Goal: Task Accomplishment & Management: Use online tool/utility

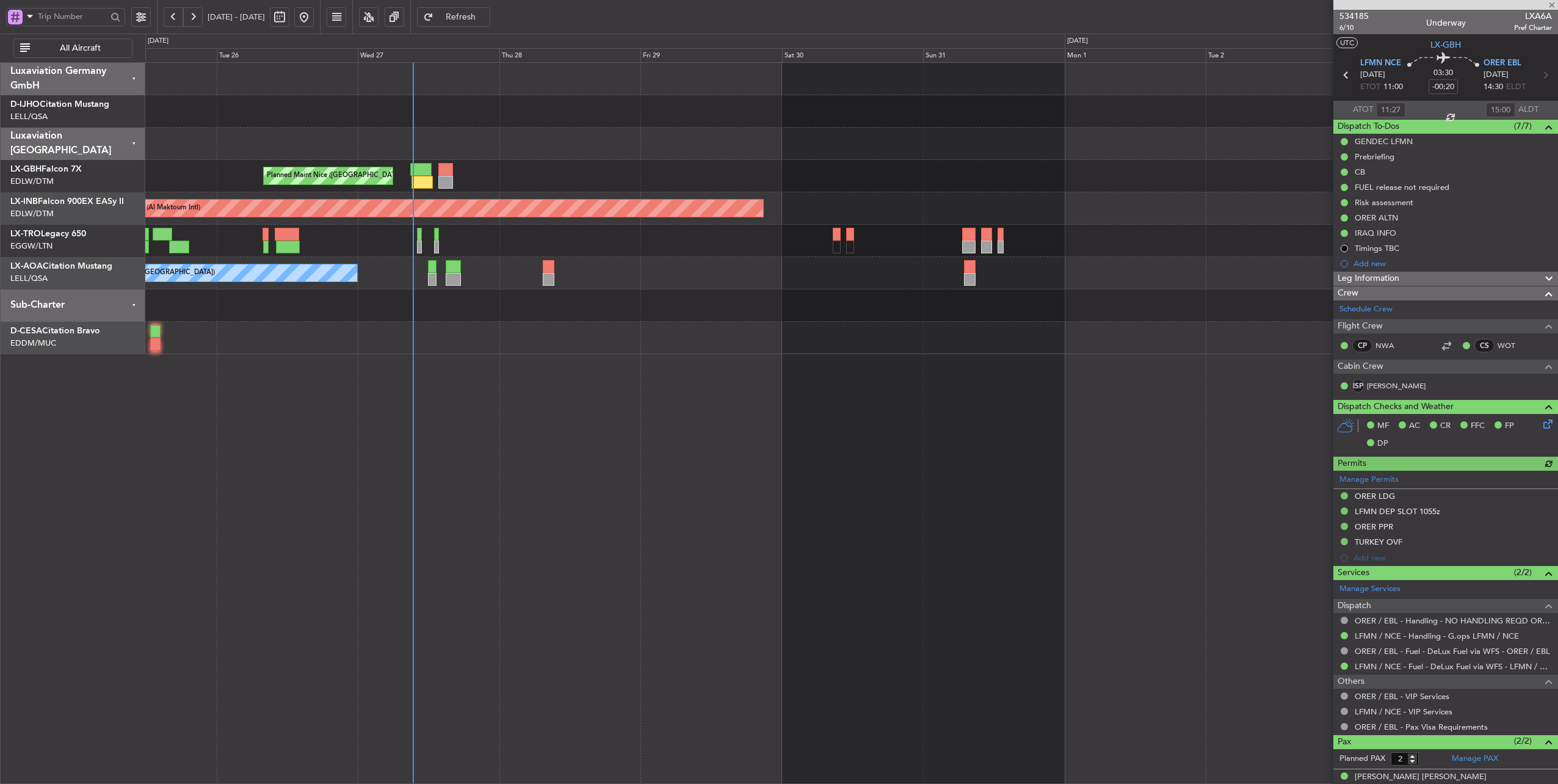
click at [176, 16] on button at bounding box center [173, 17] width 20 height 20
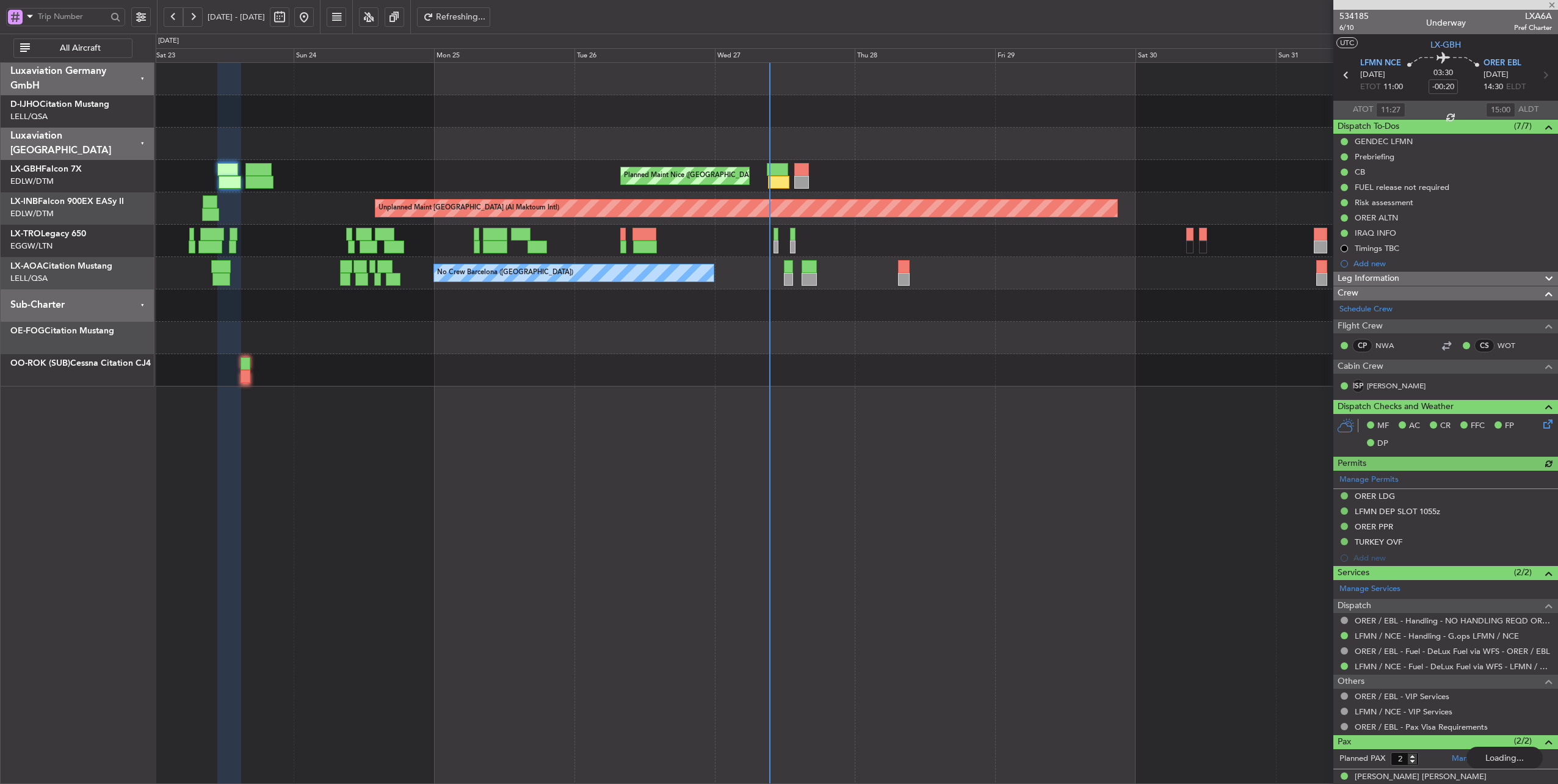
click at [176, 16] on button at bounding box center [173, 17] width 20 height 20
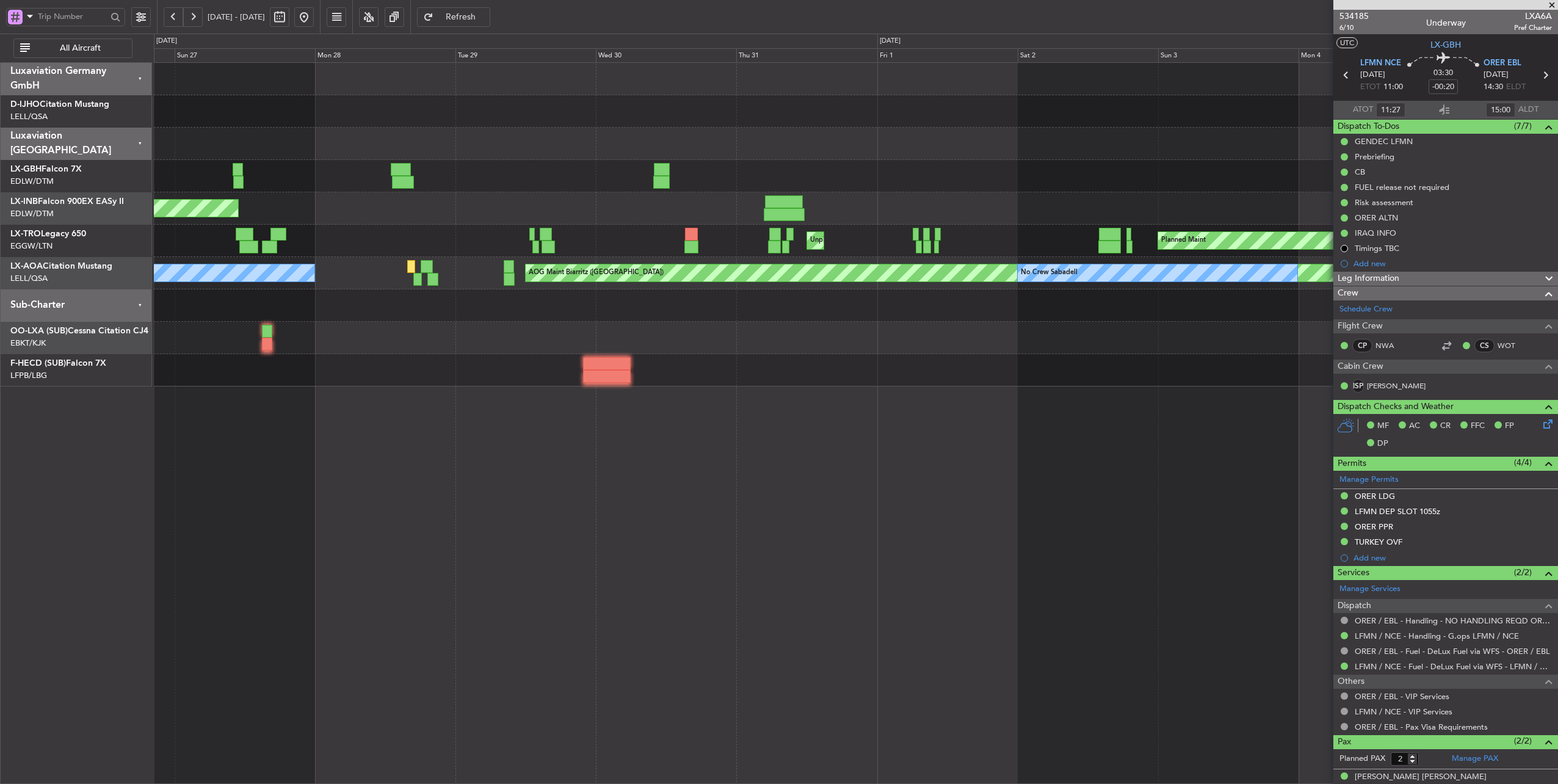
click at [634, 249] on div "Planned Maint Unplanned Maint [GEOGRAPHIC_DATA] ([GEOGRAPHIC_DATA]) Planned Mai…" at bounding box center [856, 241] width 1404 height 32
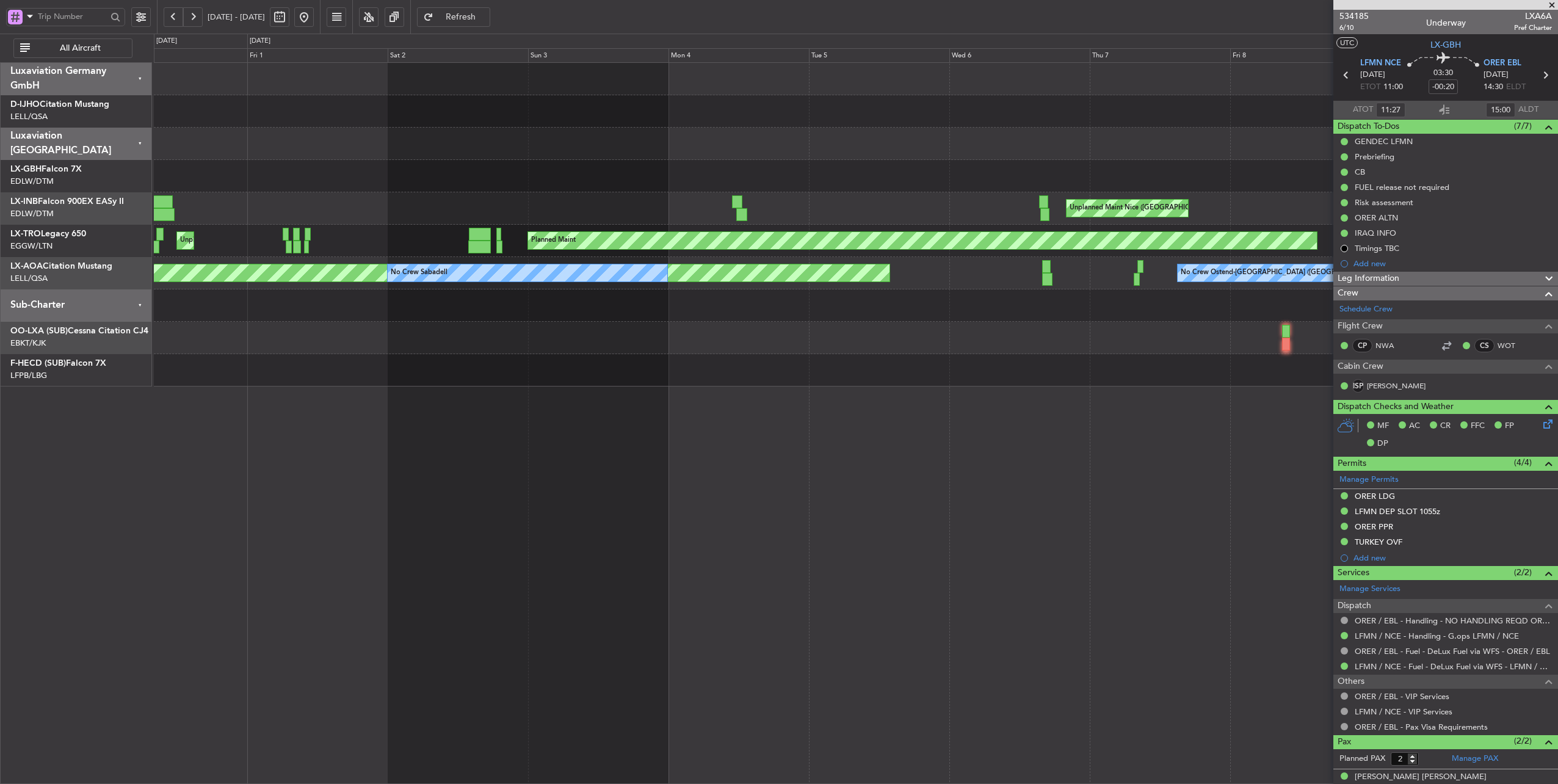
click at [174, 335] on div "Planned Maint Nice ([GEOGRAPHIC_DATA]) [GEOGRAPHIC_DATA] ([GEOGRAPHIC_DATA]) Pl…" at bounding box center [856, 225] width 1404 height 324
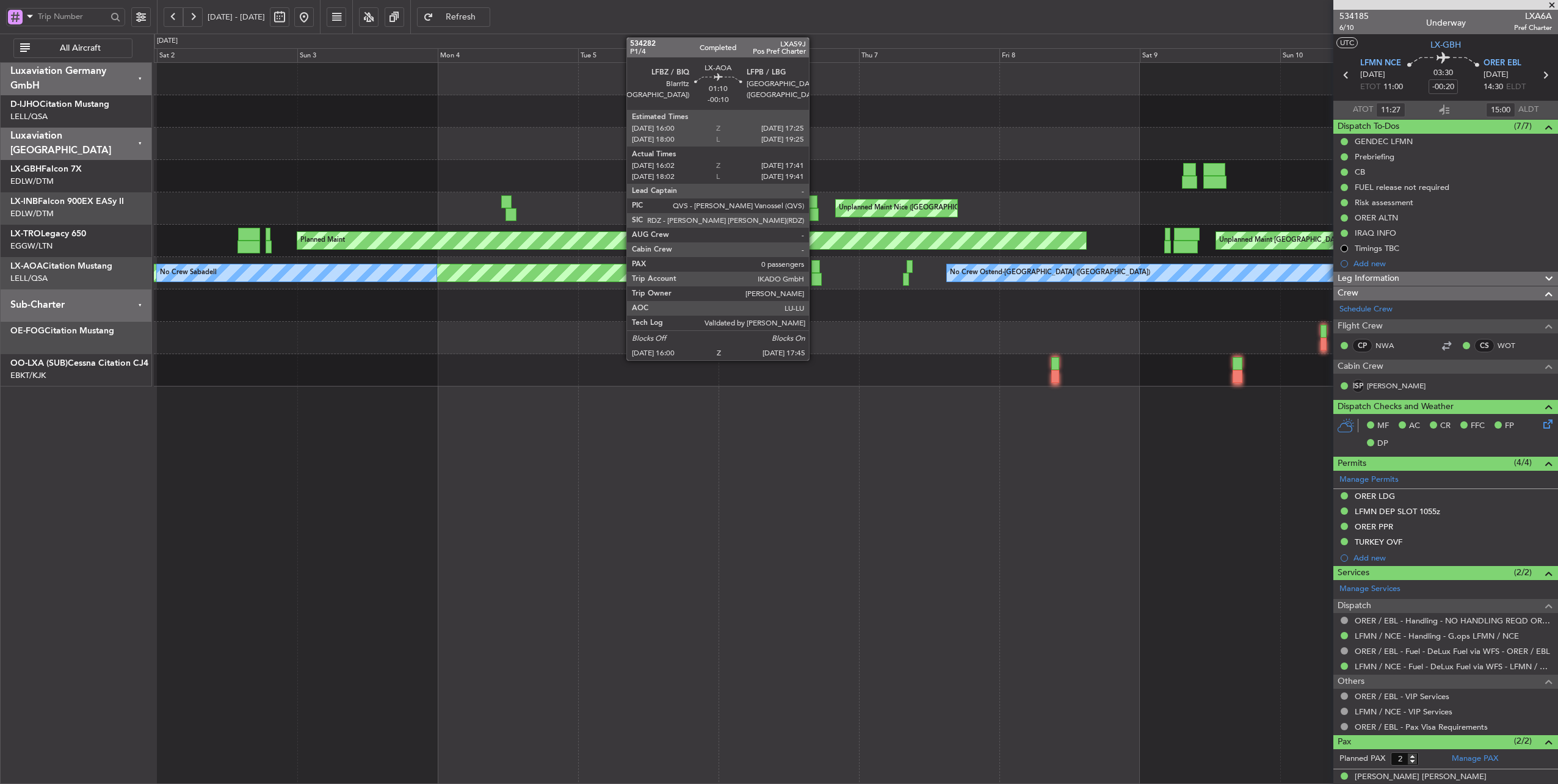
click at [815, 280] on div at bounding box center [816, 279] width 10 height 13
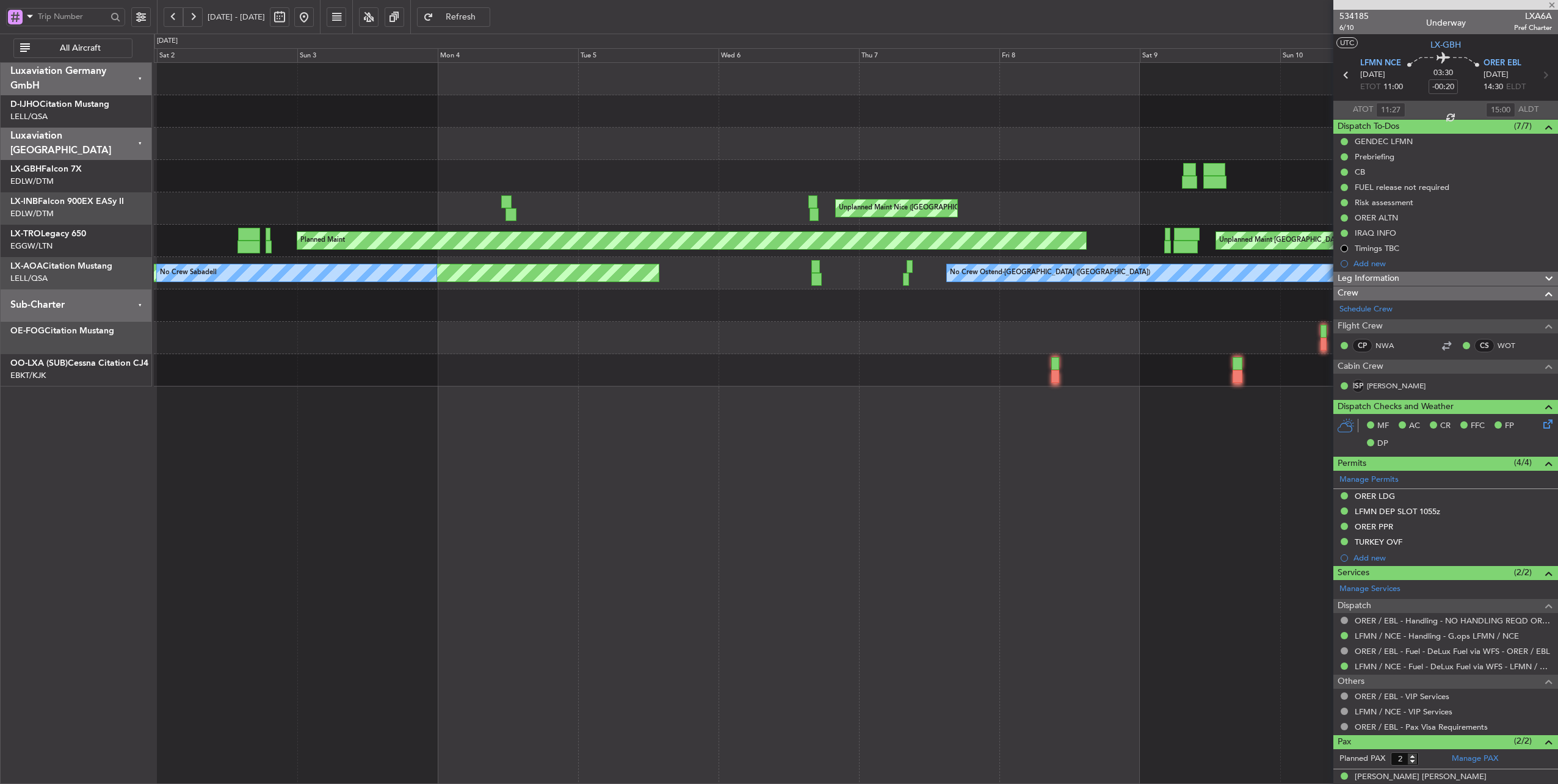
type input "-00:10"
type input "16:12"
type input "17:36"
type input "0"
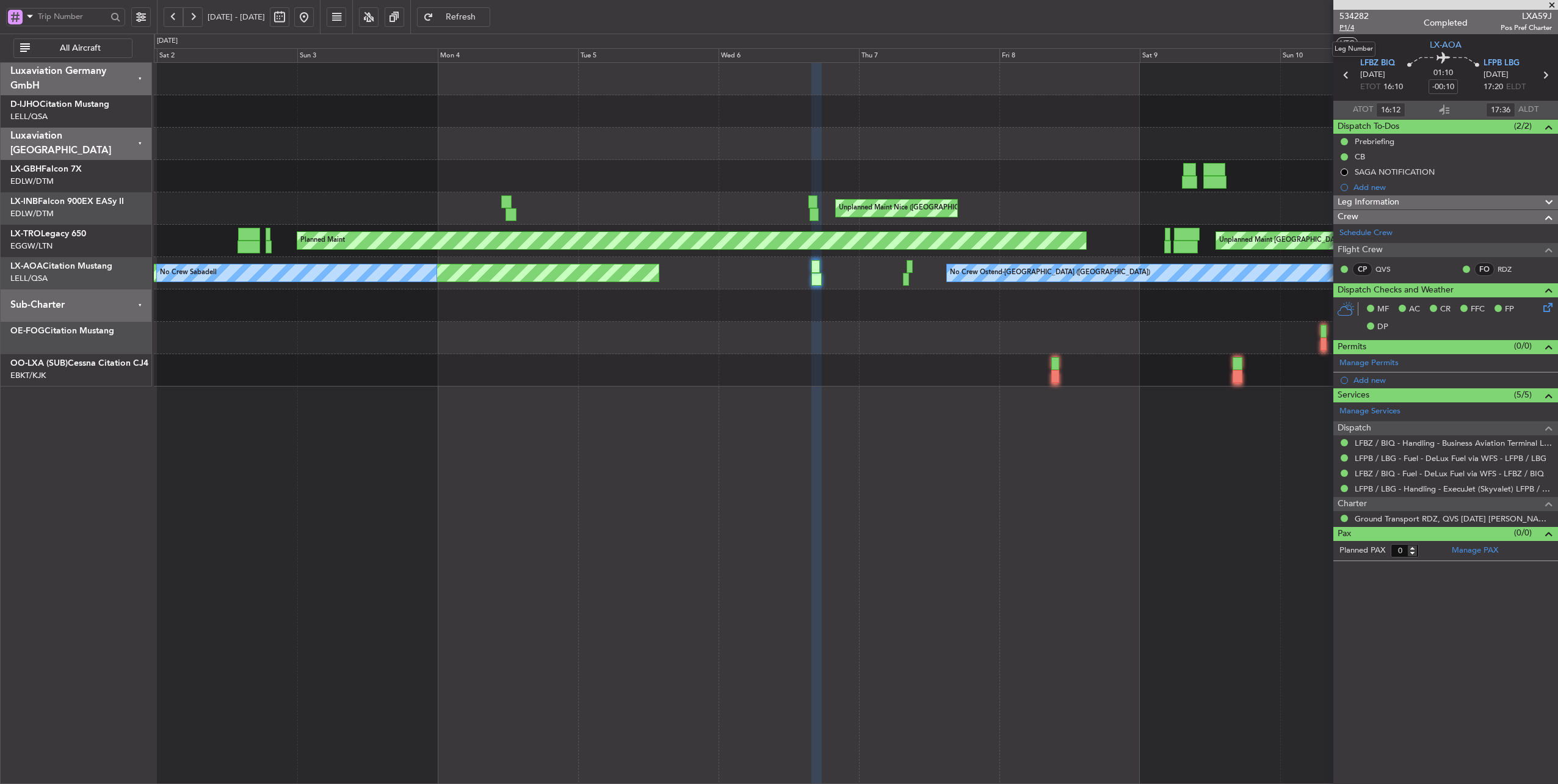
click at [1348, 26] on span "P1/4" at bounding box center [1354, 28] width 29 height 10
click at [192, 19] on button at bounding box center [193, 17] width 20 height 20
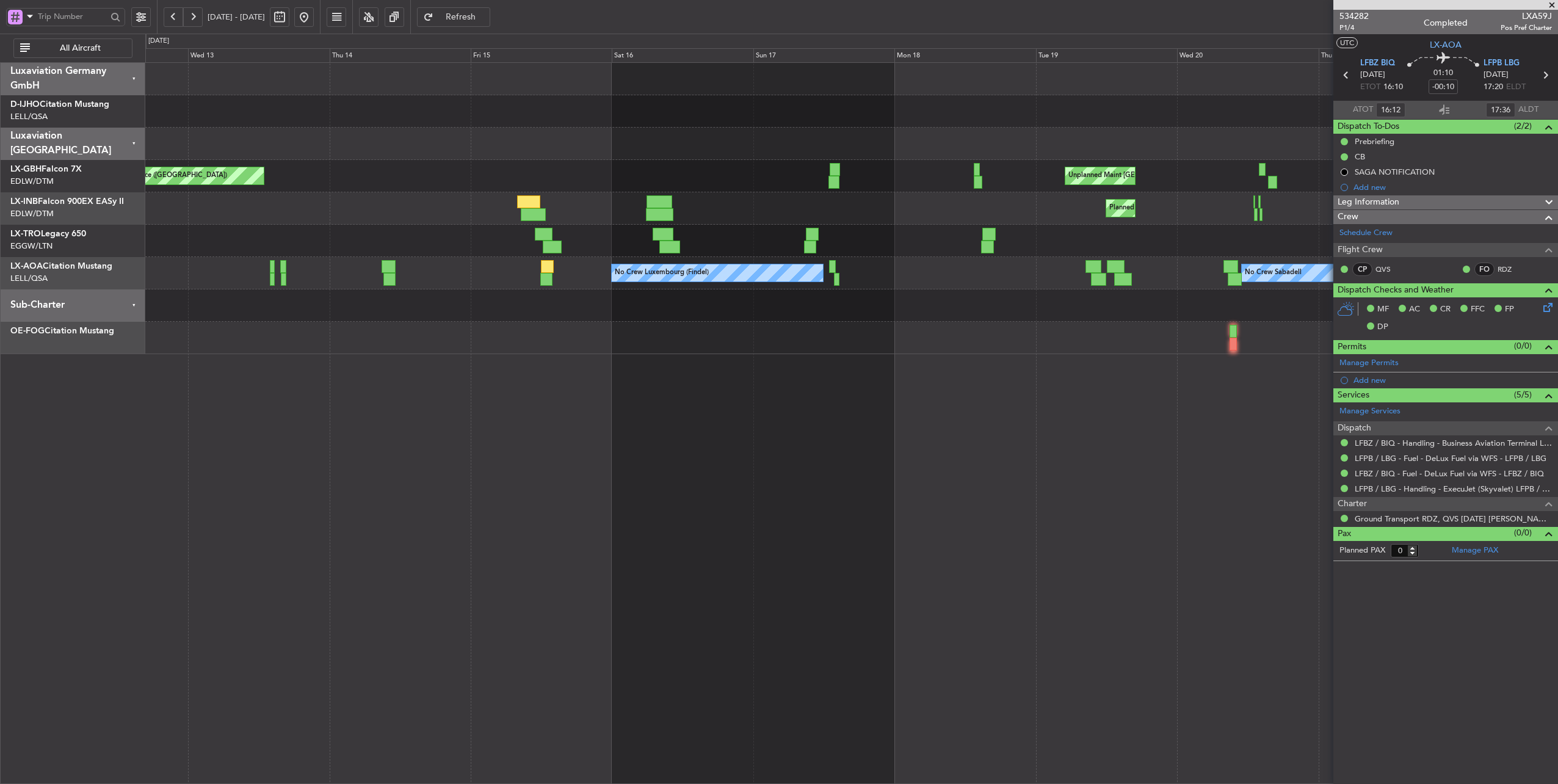
click at [164, 120] on div at bounding box center [852, 111] width 1413 height 32
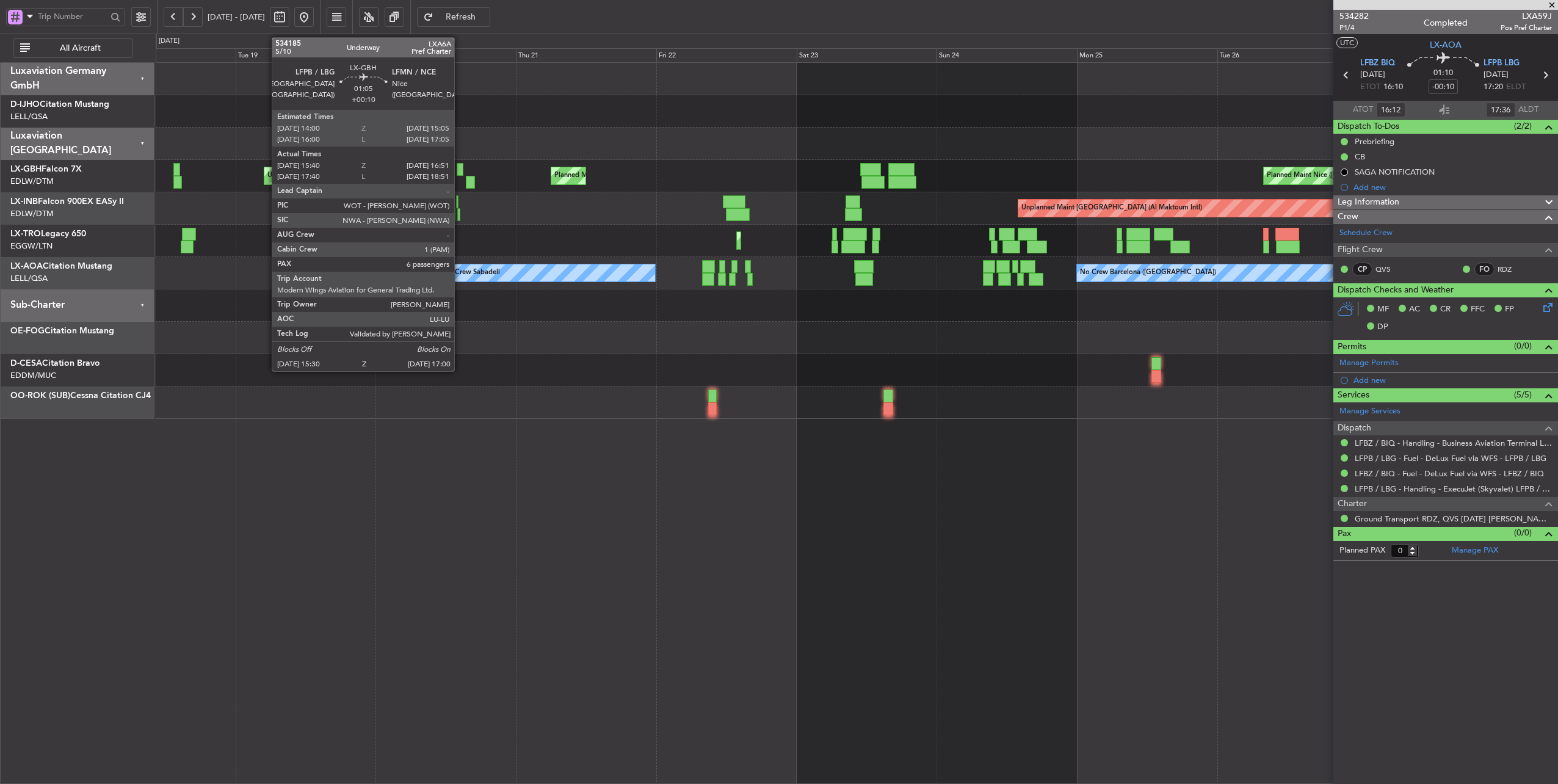
click at [460, 169] on div at bounding box center [460, 169] width 7 height 13
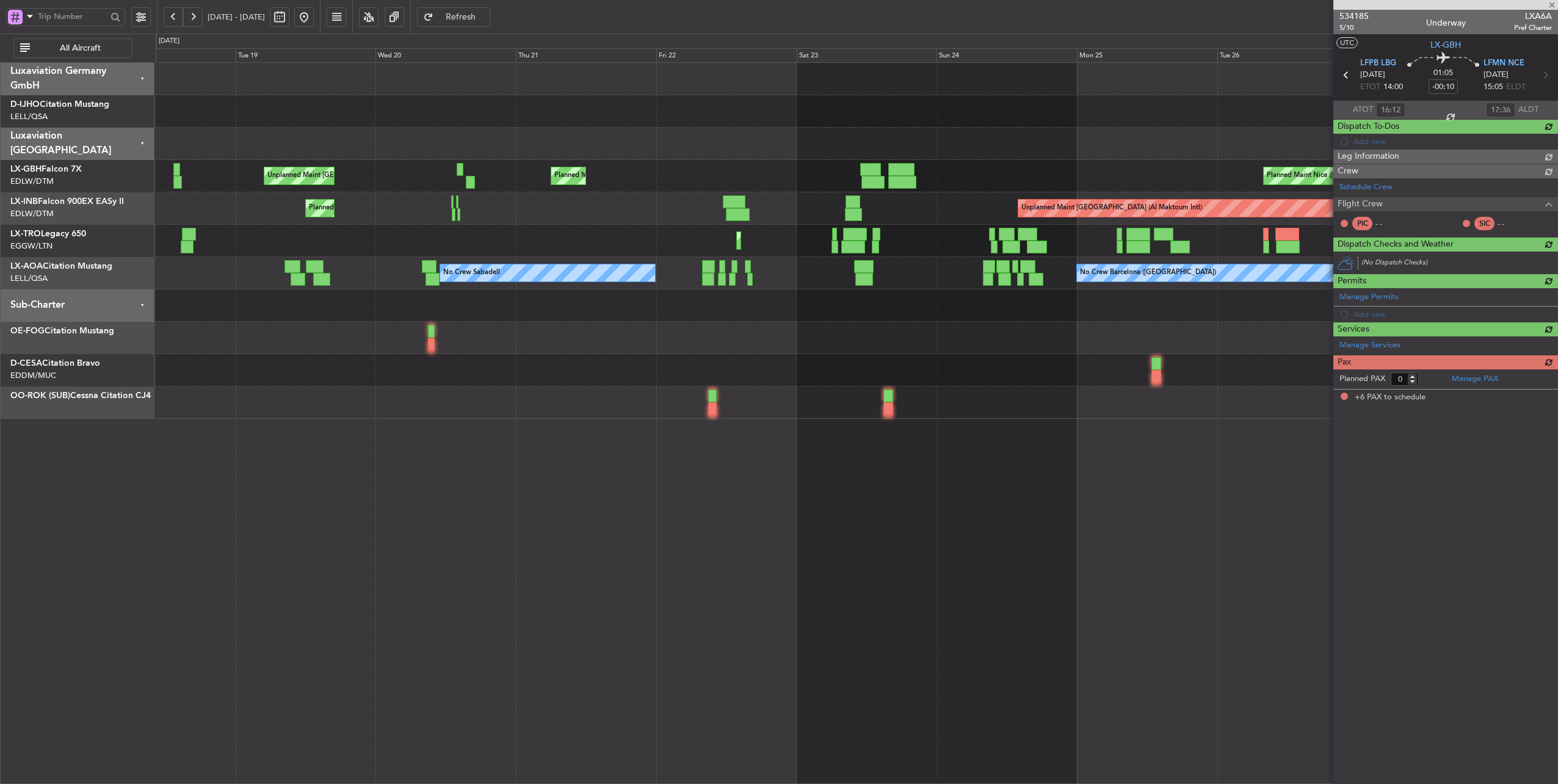
type input "+00:10"
type input "15:40"
type input "16:51"
type input "6"
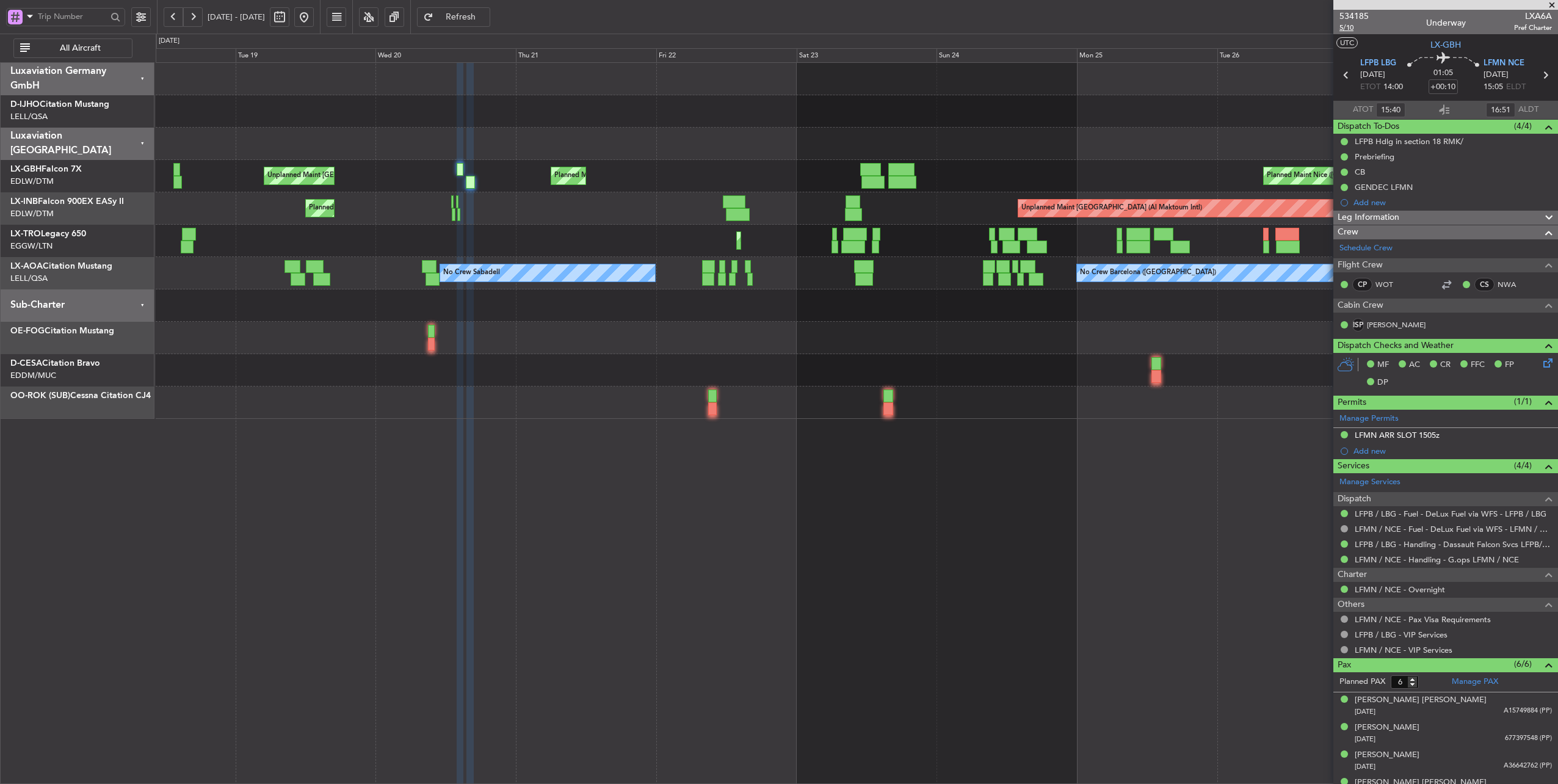
click at [1352, 25] on span "5/10" at bounding box center [1354, 28] width 29 height 10
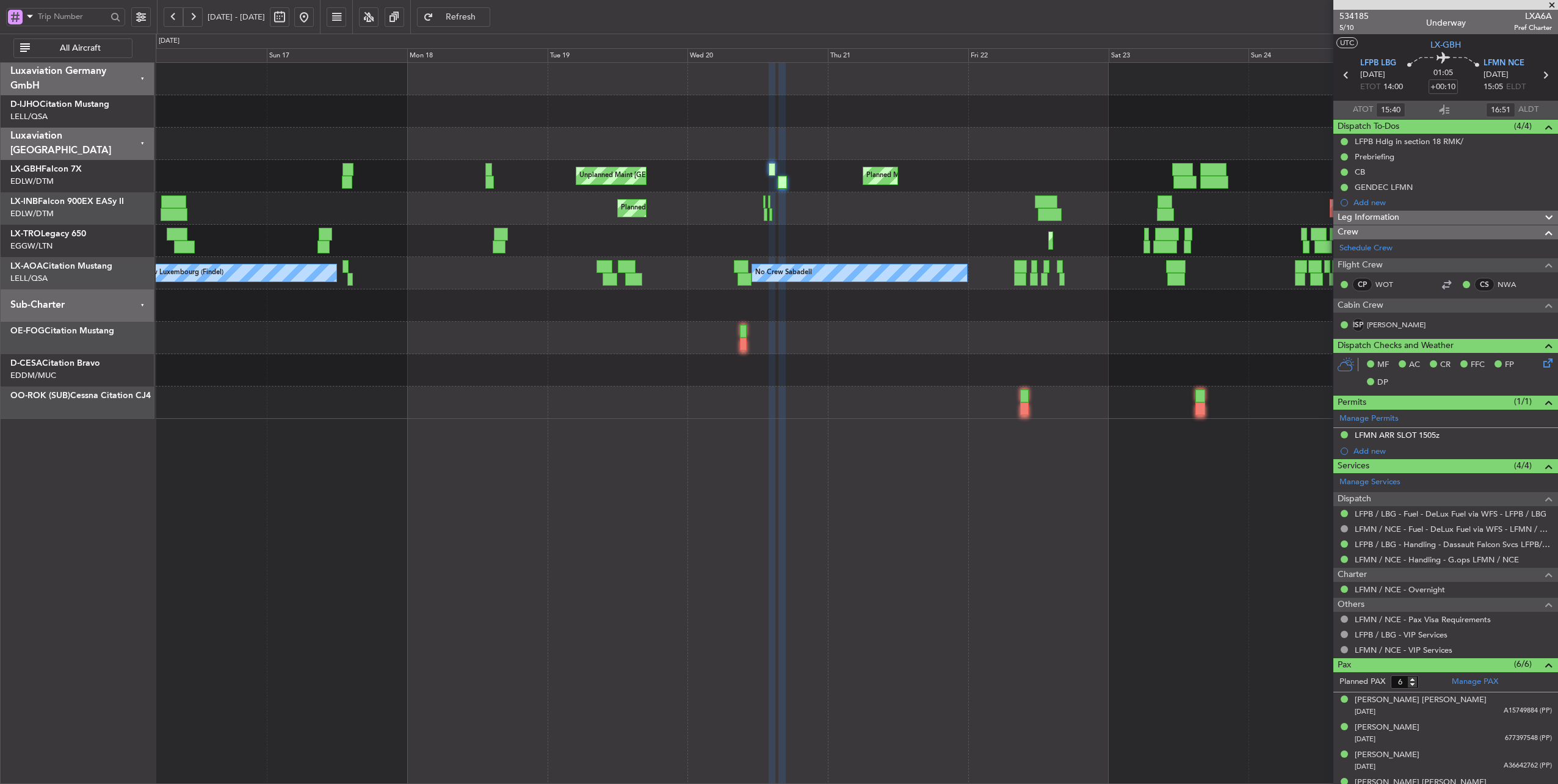
click at [691, 134] on div "Unplanned Maint [GEOGRAPHIC_DATA] ([GEOGRAPHIC_DATA]) [GEOGRAPHIC_DATA] ([GEOGR…" at bounding box center [857, 241] width 1402 height 356
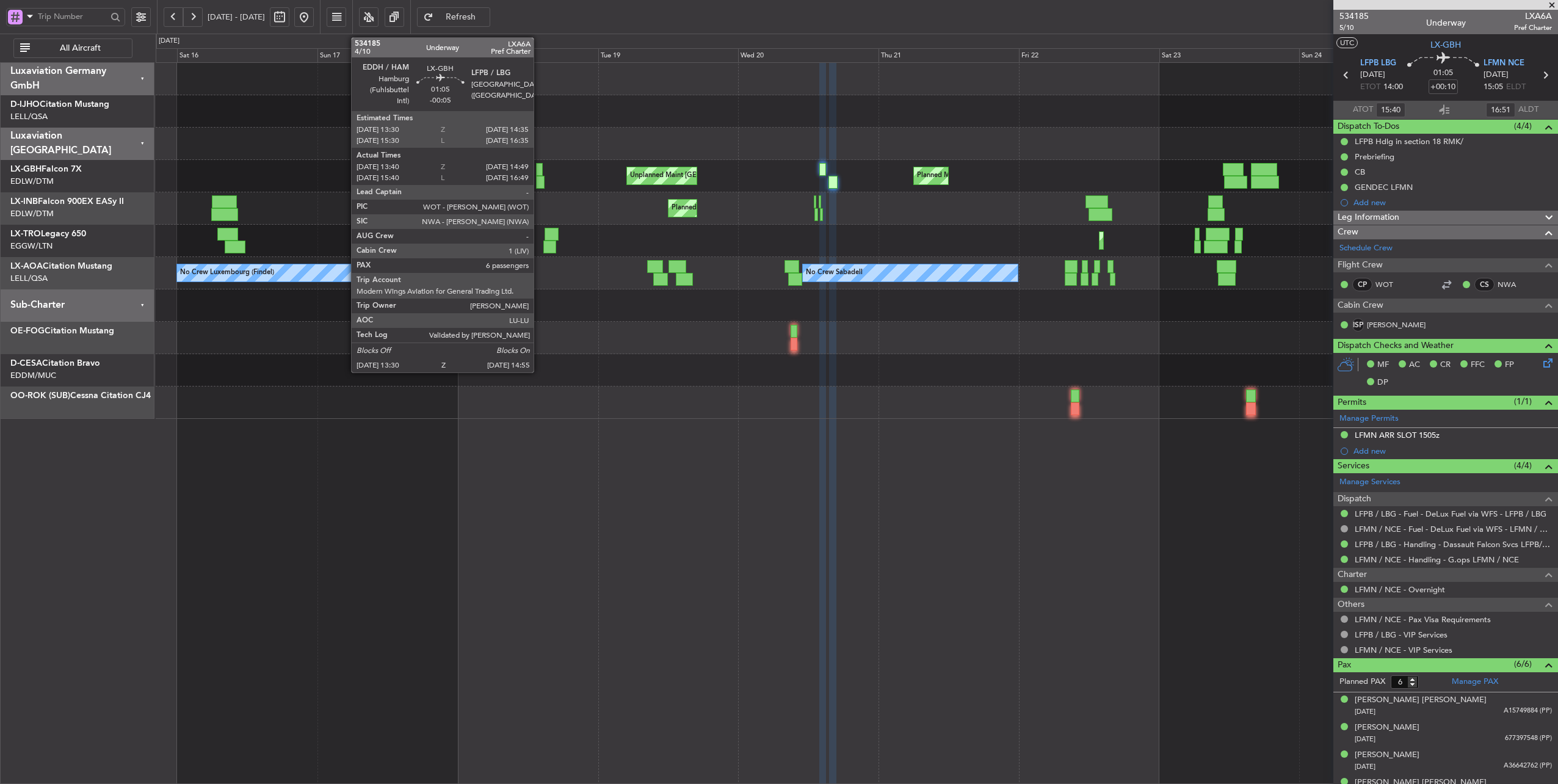
click at [540, 174] on div at bounding box center [539, 169] width 7 height 13
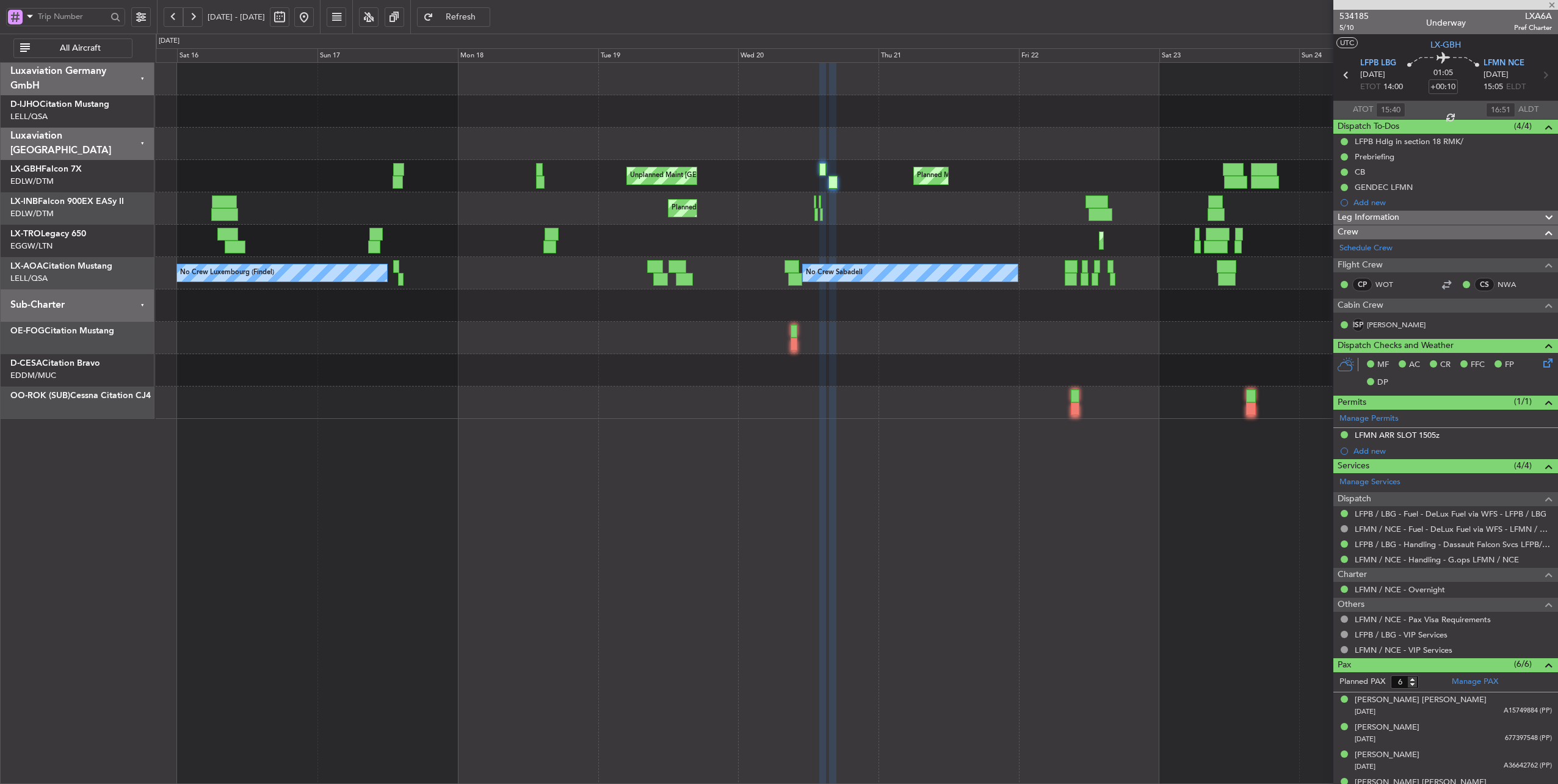
type input "-00:05"
type input "13:40"
type input "14:49"
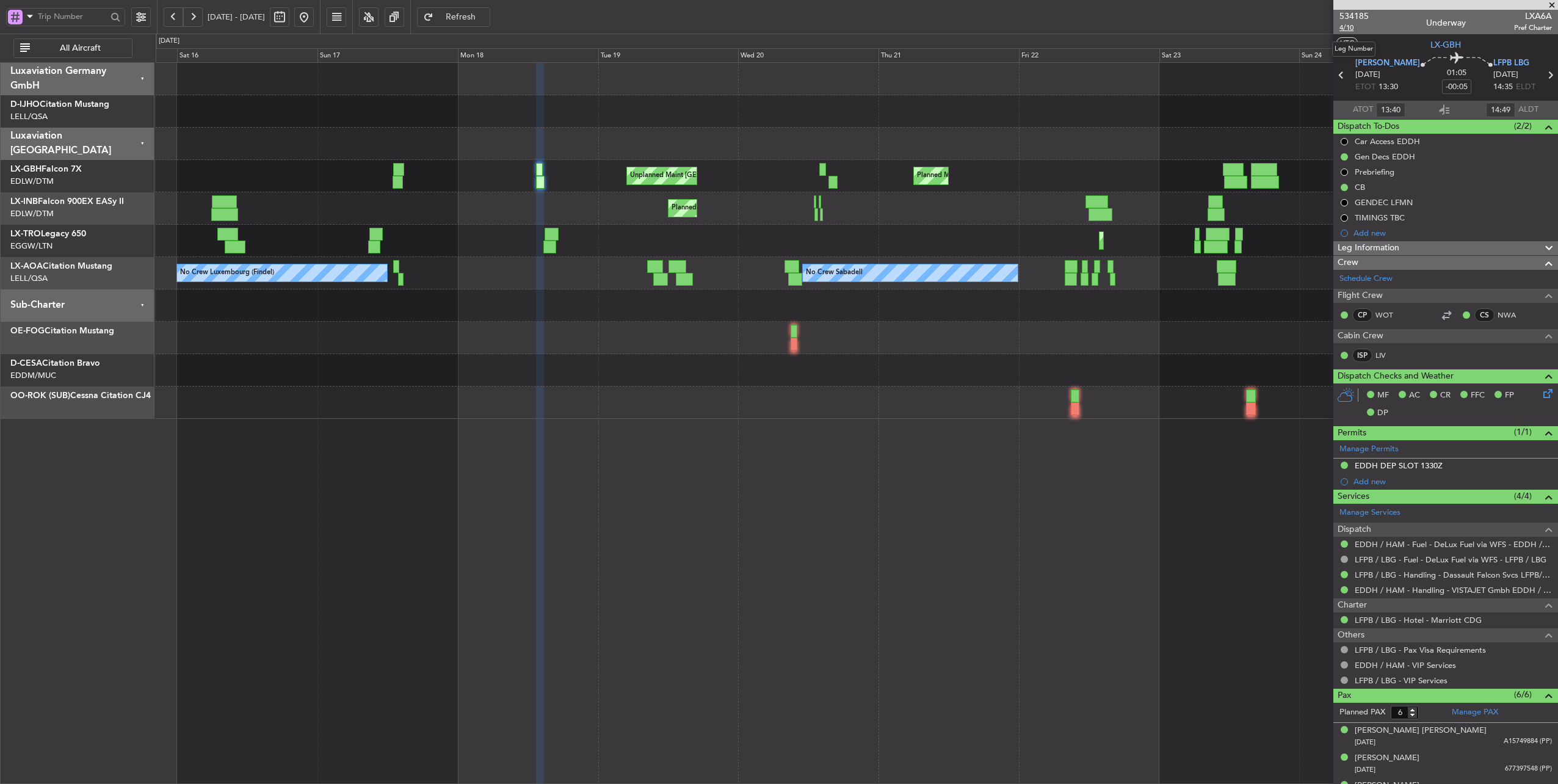
click at [1350, 26] on span "4/10" at bounding box center [1354, 28] width 29 height 10
click at [170, 18] on button at bounding box center [173, 17] width 20 height 20
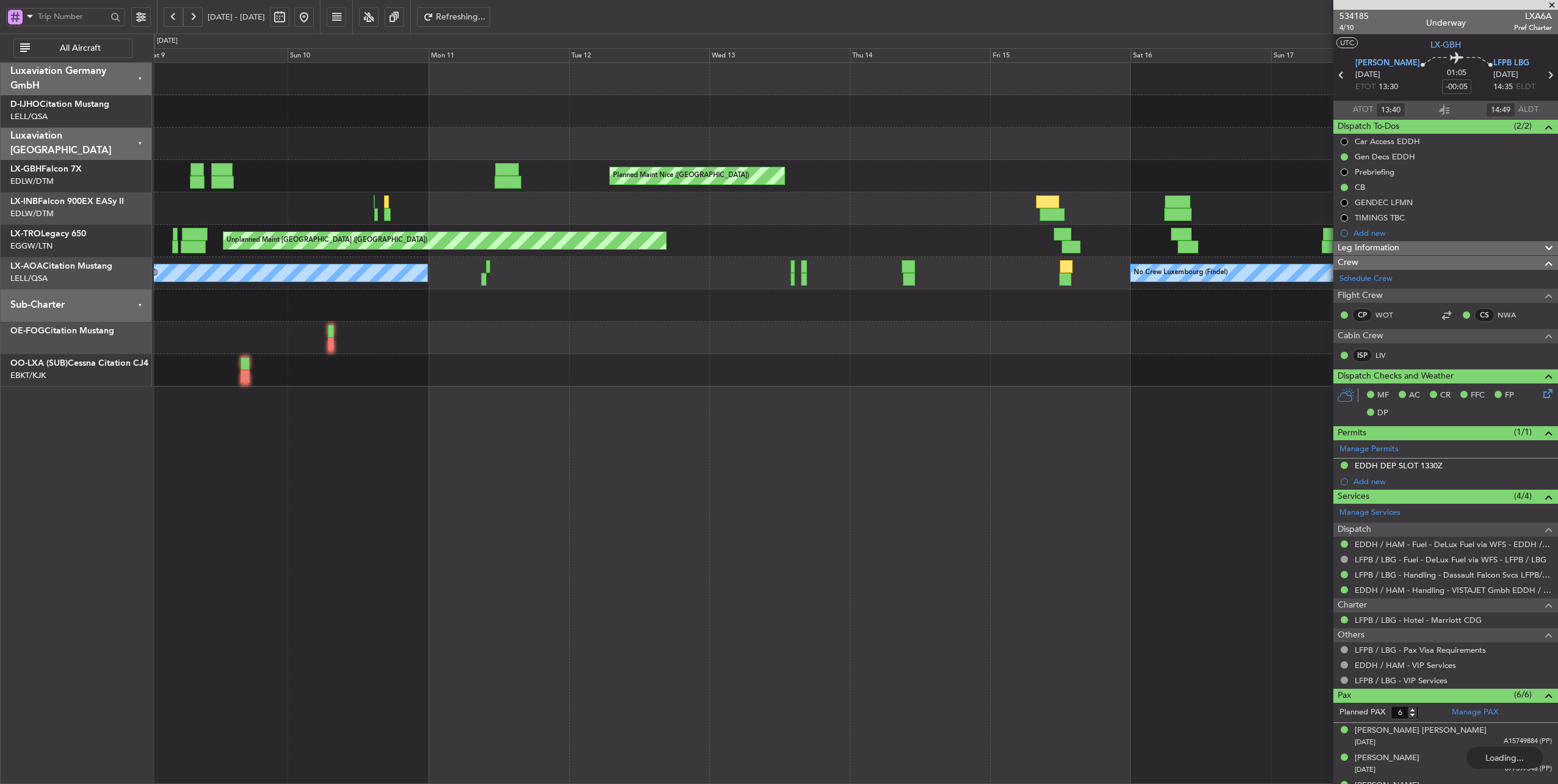
click at [170, 18] on button at bounding box center [173, 17] width 20 height 20
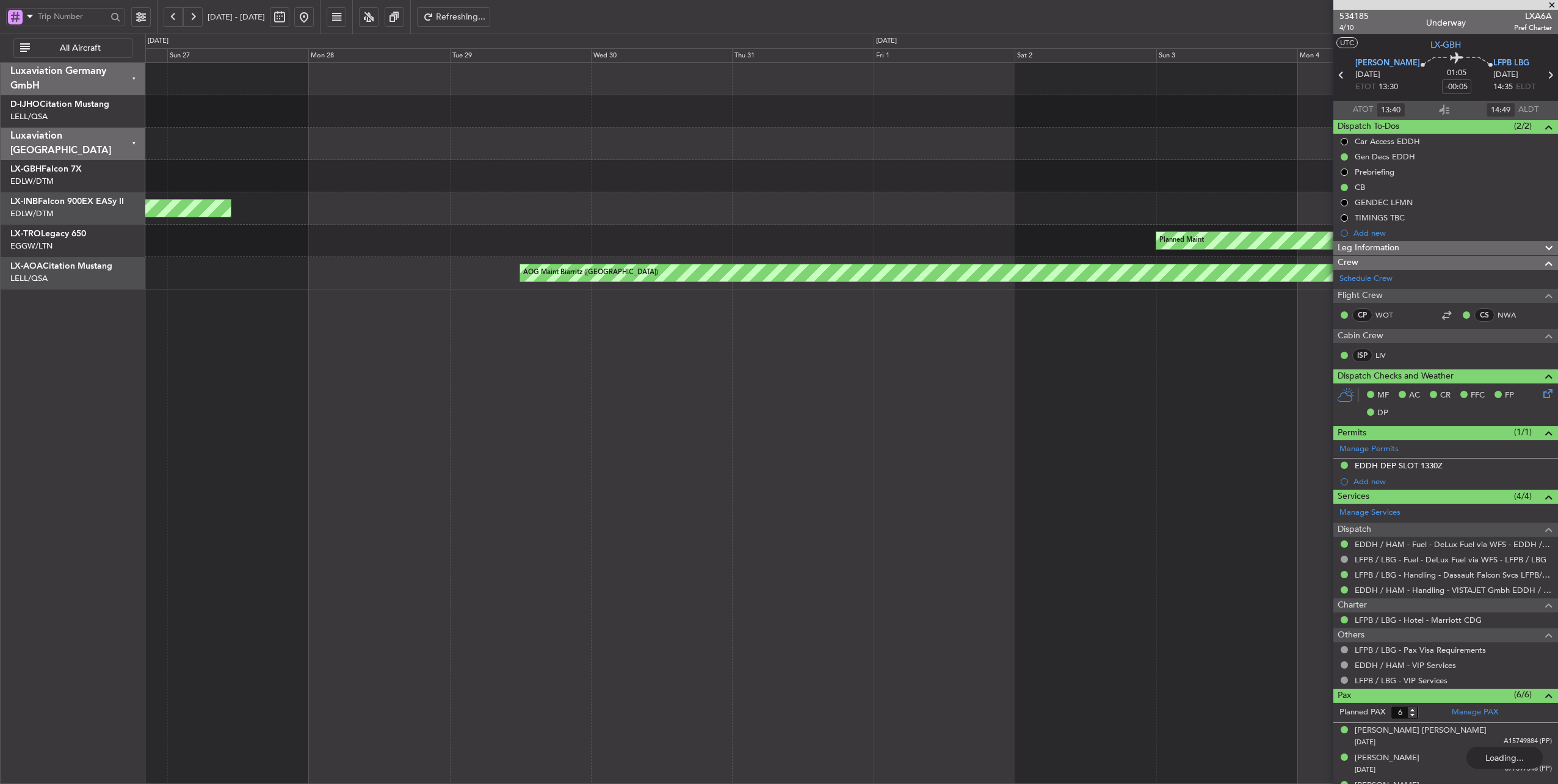
click at [170, 18] on button at bounding box center [173, 17] width 20 height 20
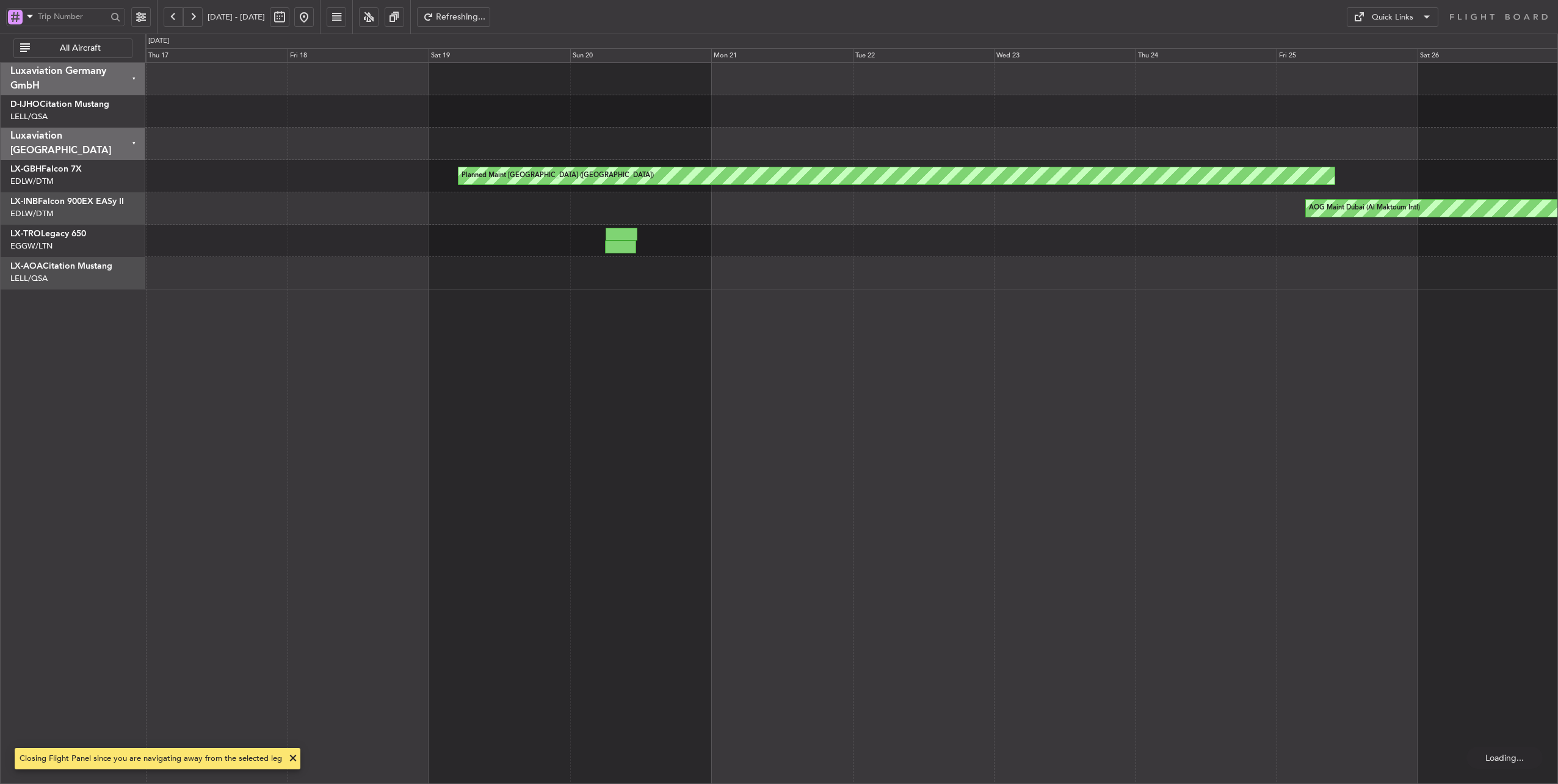
click at [170, 18] on button at bounding box center [173, 17] width 20 height 20
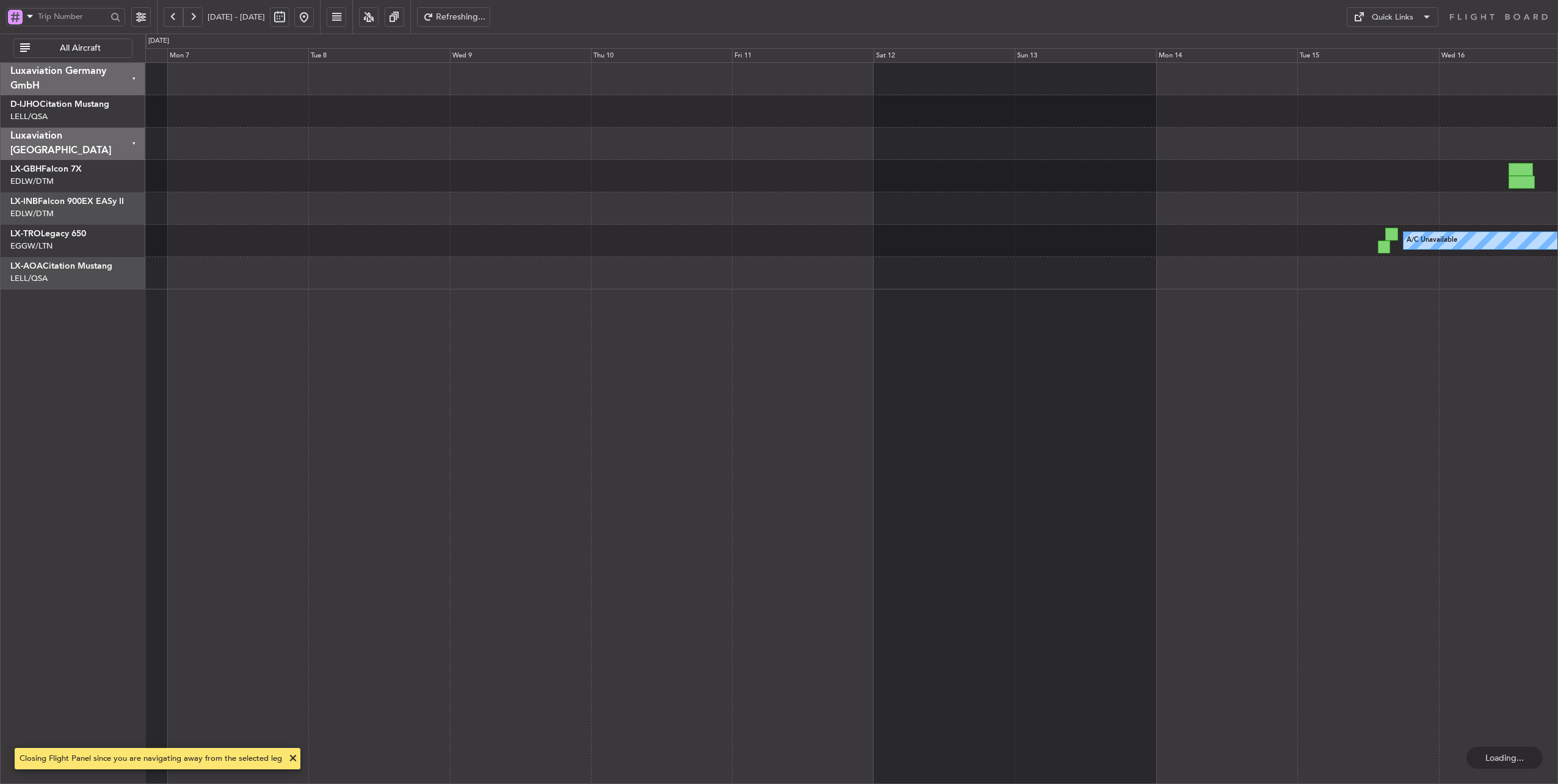
click at [170, 18] on button at bounding box center [173, 17] width 20 height 20
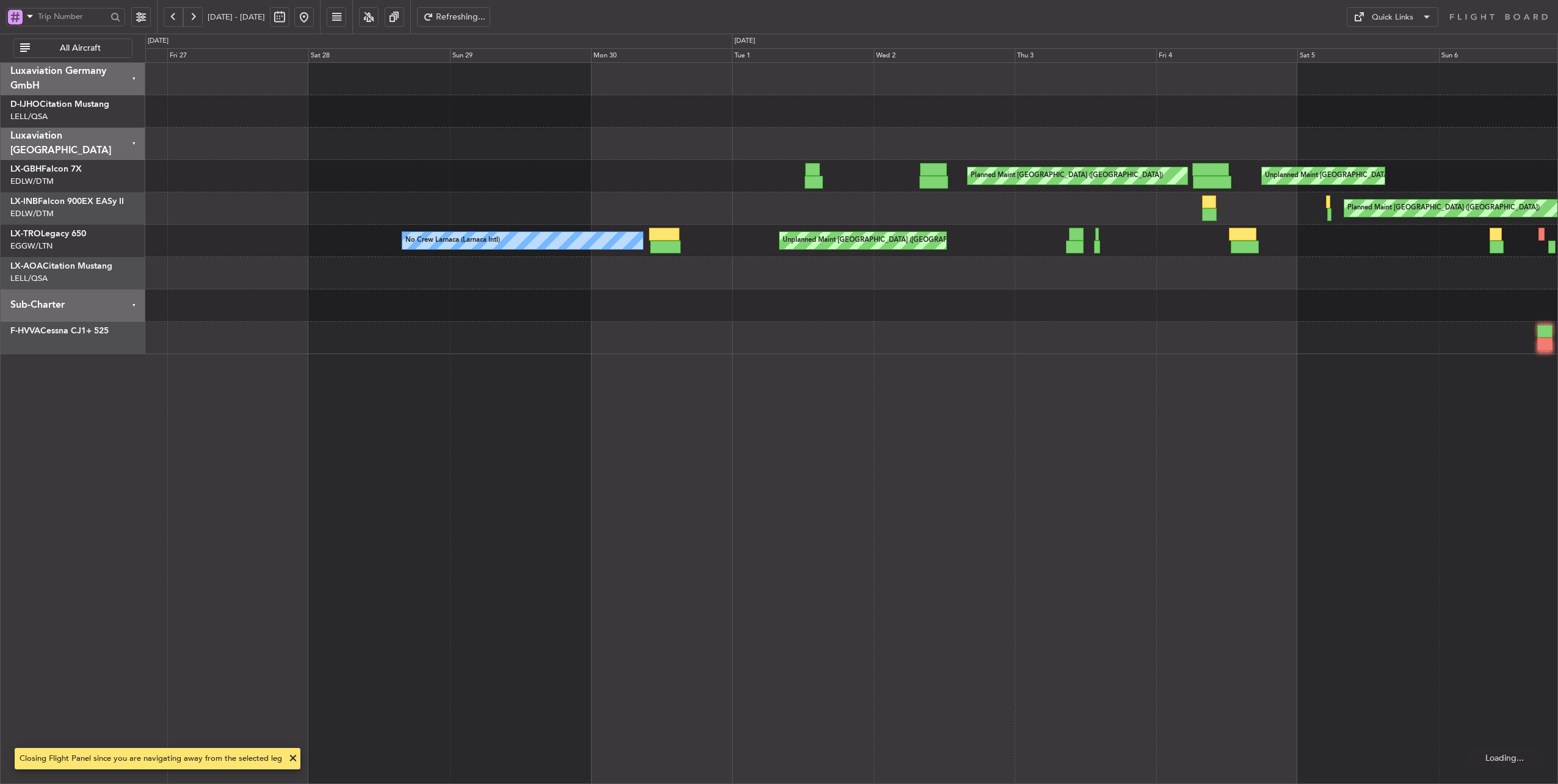
click at [173, 18] on button at bounding box center [173, 17] width 20 height 20
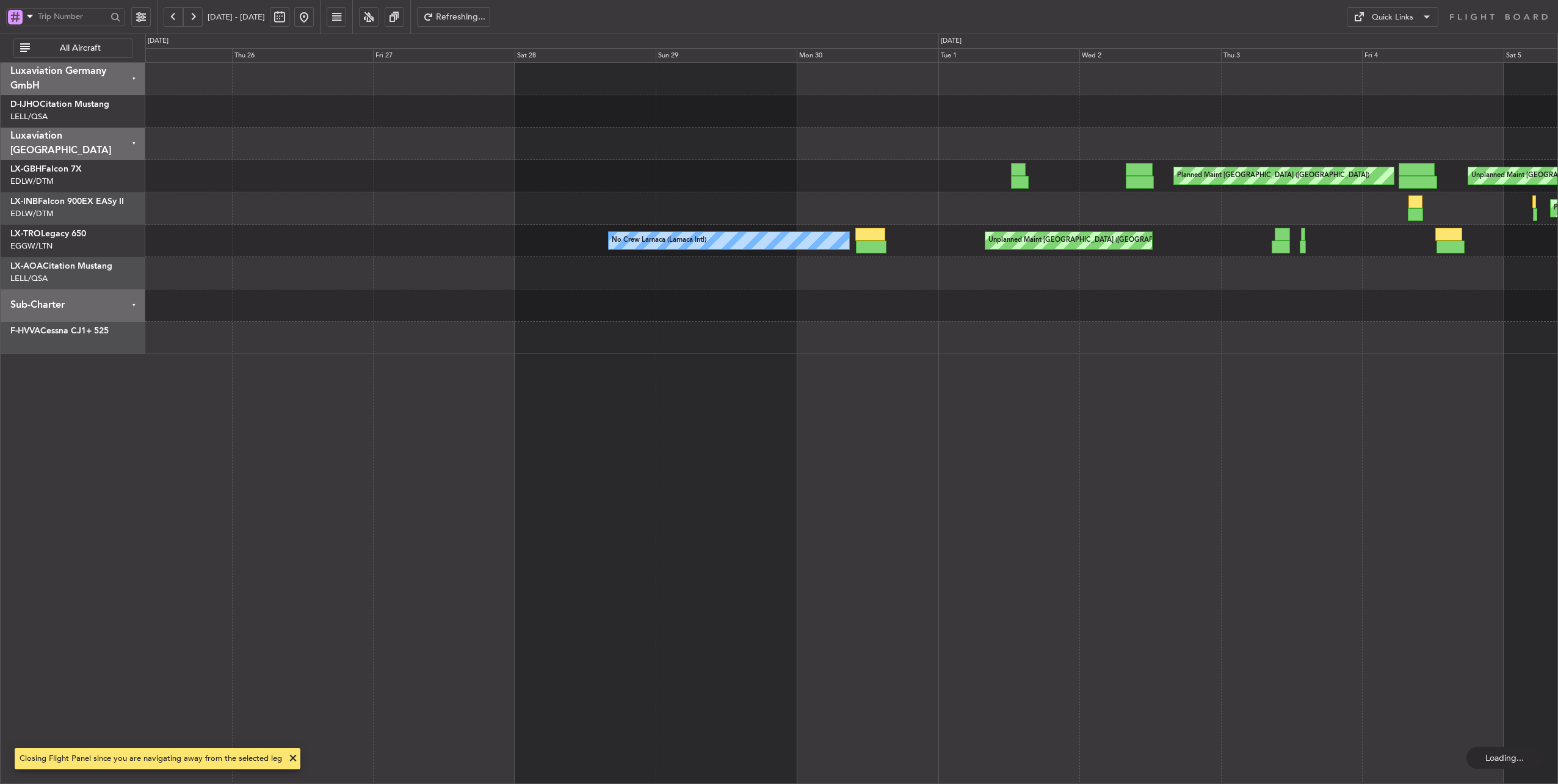
click at [173, 18] on button at bounding box center [173, 17] width 20 height 20
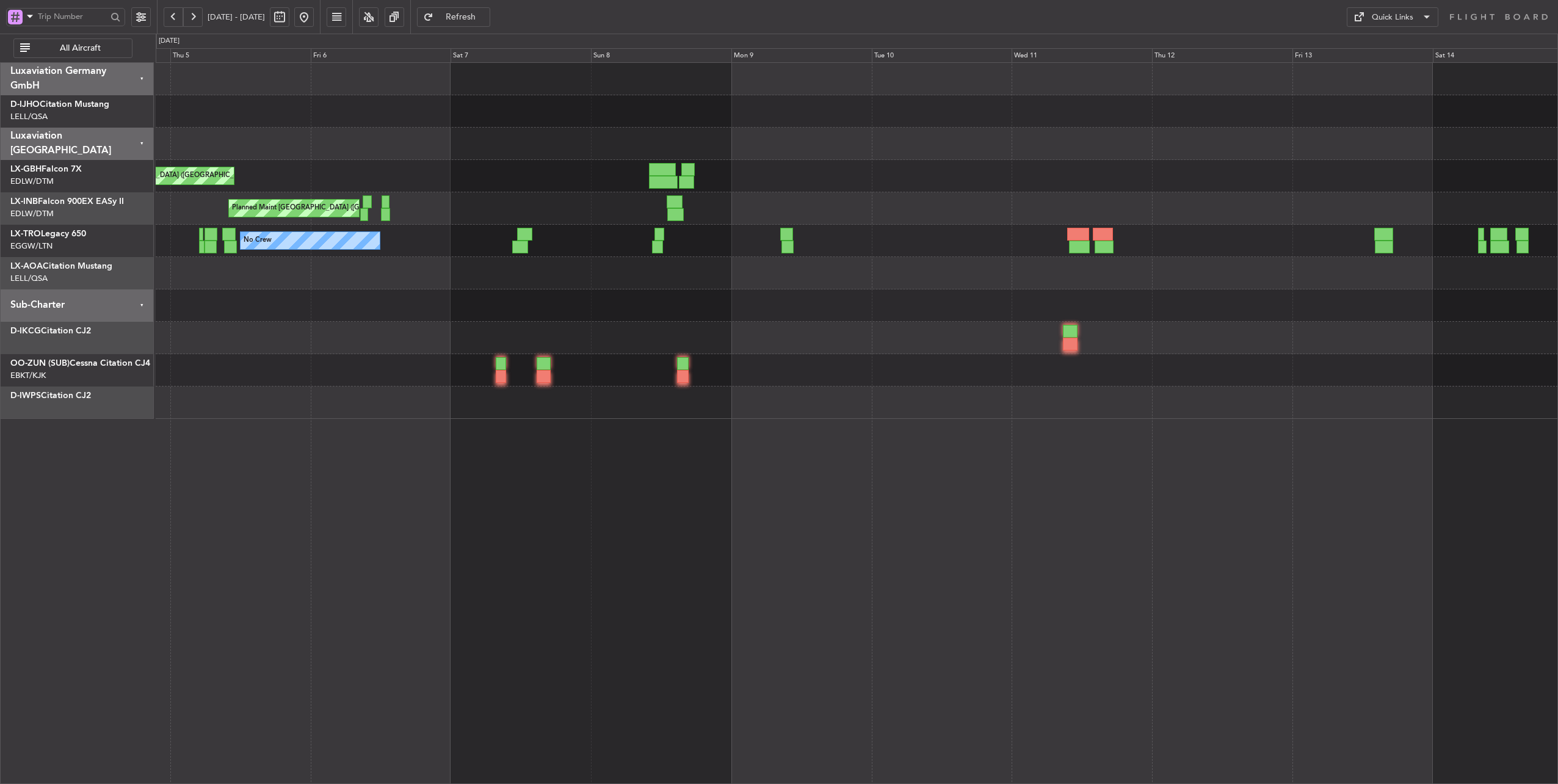
click at [489, 256] on div "No Crew Planned Maint [GEOGRAPHIC_DATA] ([PERSON_NAME])" at bounding box center [857, 241] width 1402 height 32
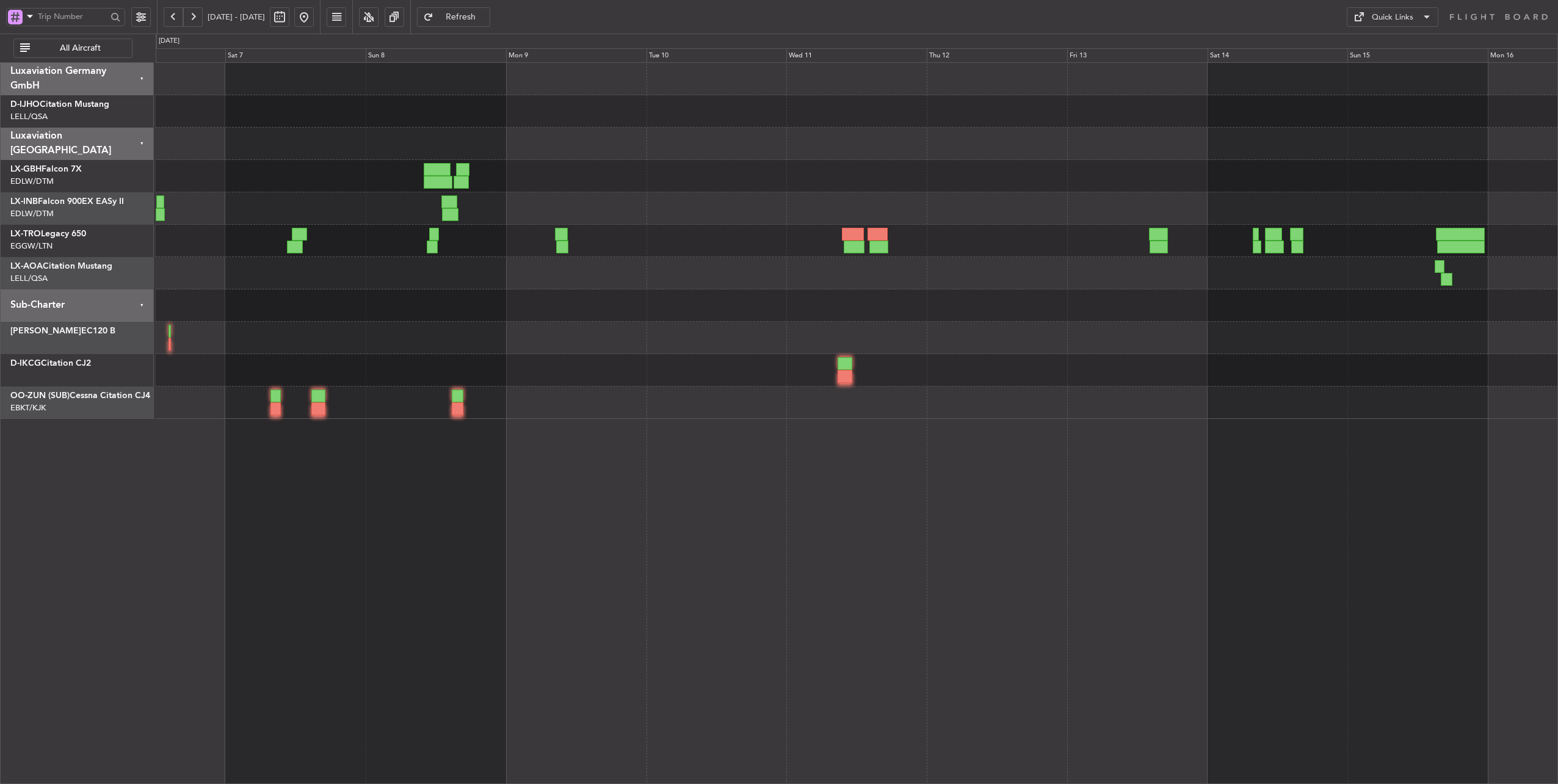
click at [419, 247] on div "No Crew Planned Maint [GEOGRAPHIC_DATA] ([PERSON_NAME])" at bounding box center [857, 241] width 1402 height 32
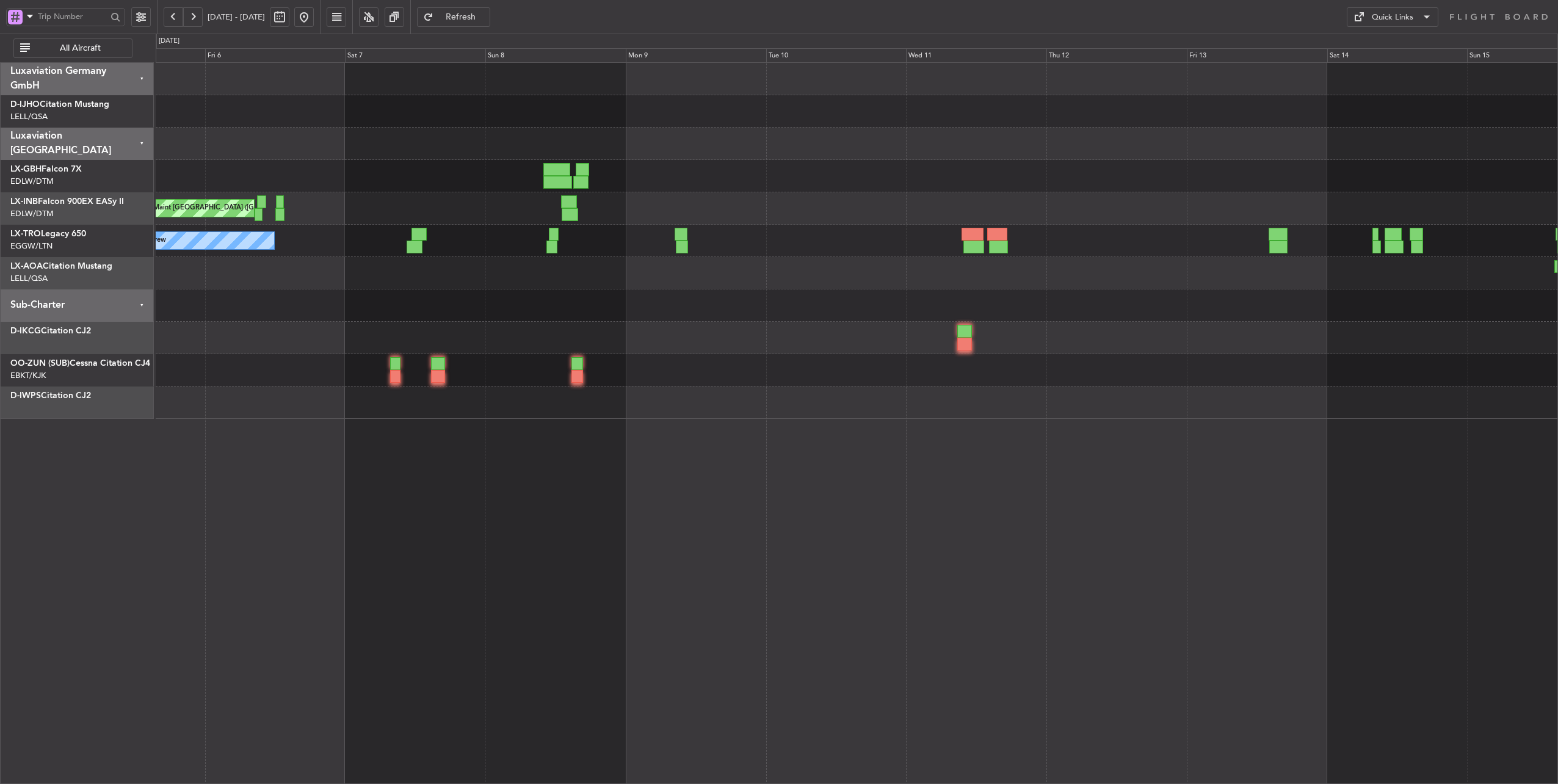
click at [483, 266] on div at bounding box center [857, 273] width 1402 height 32
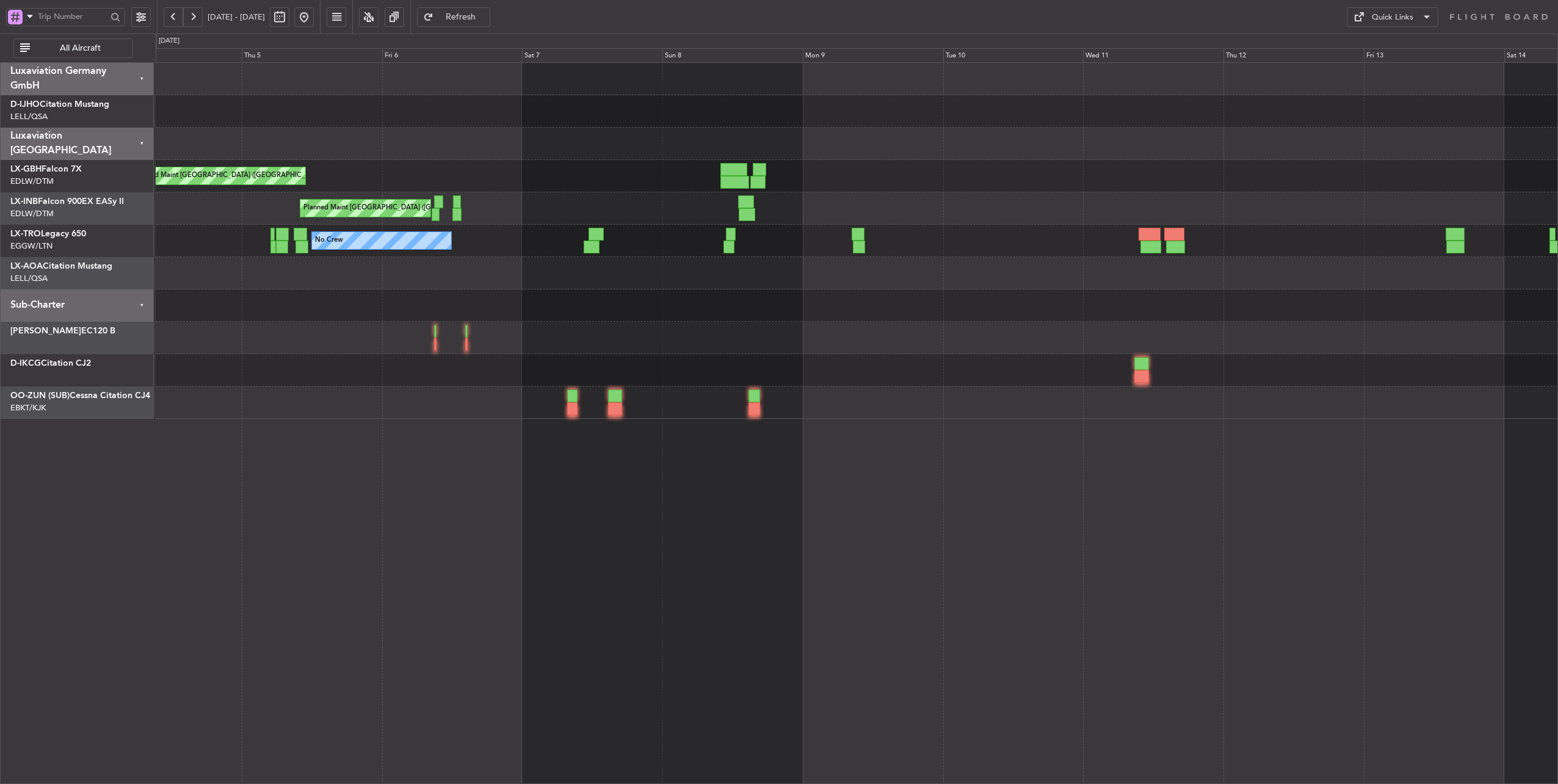
click at [571, 243] on div "No Crew Planned Maint [GEOGRAPHIC_DATA] ([PERSON_NAME])" at bounding box center [857, 241] width 1402 height 32
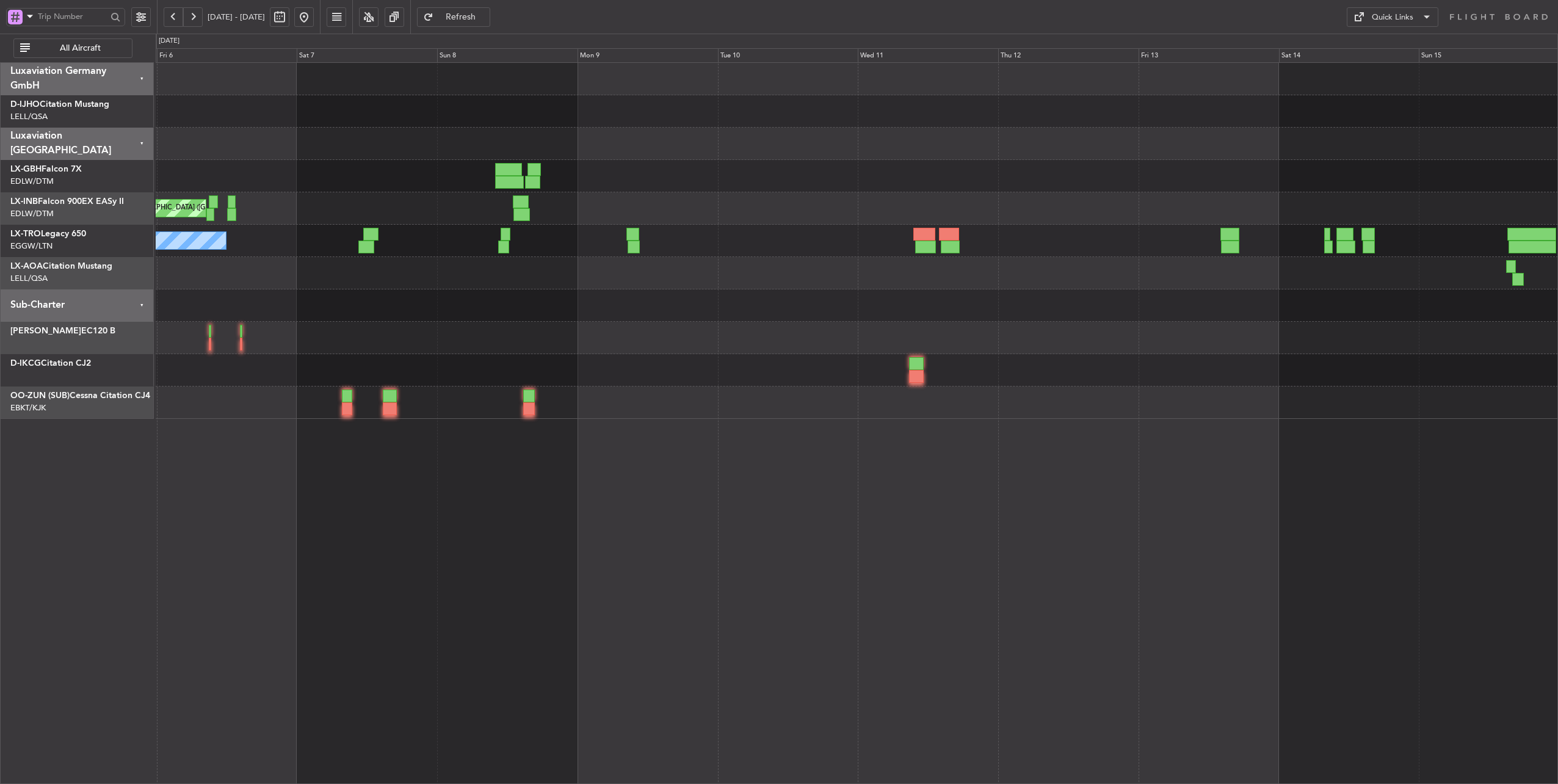
click at [274, 182] on div "Planned Maint [GEOGRAPHIC_DATA] ([GEOGRAPHIC_DATA])" at bounding box center [857, 175] width 1402 height 32
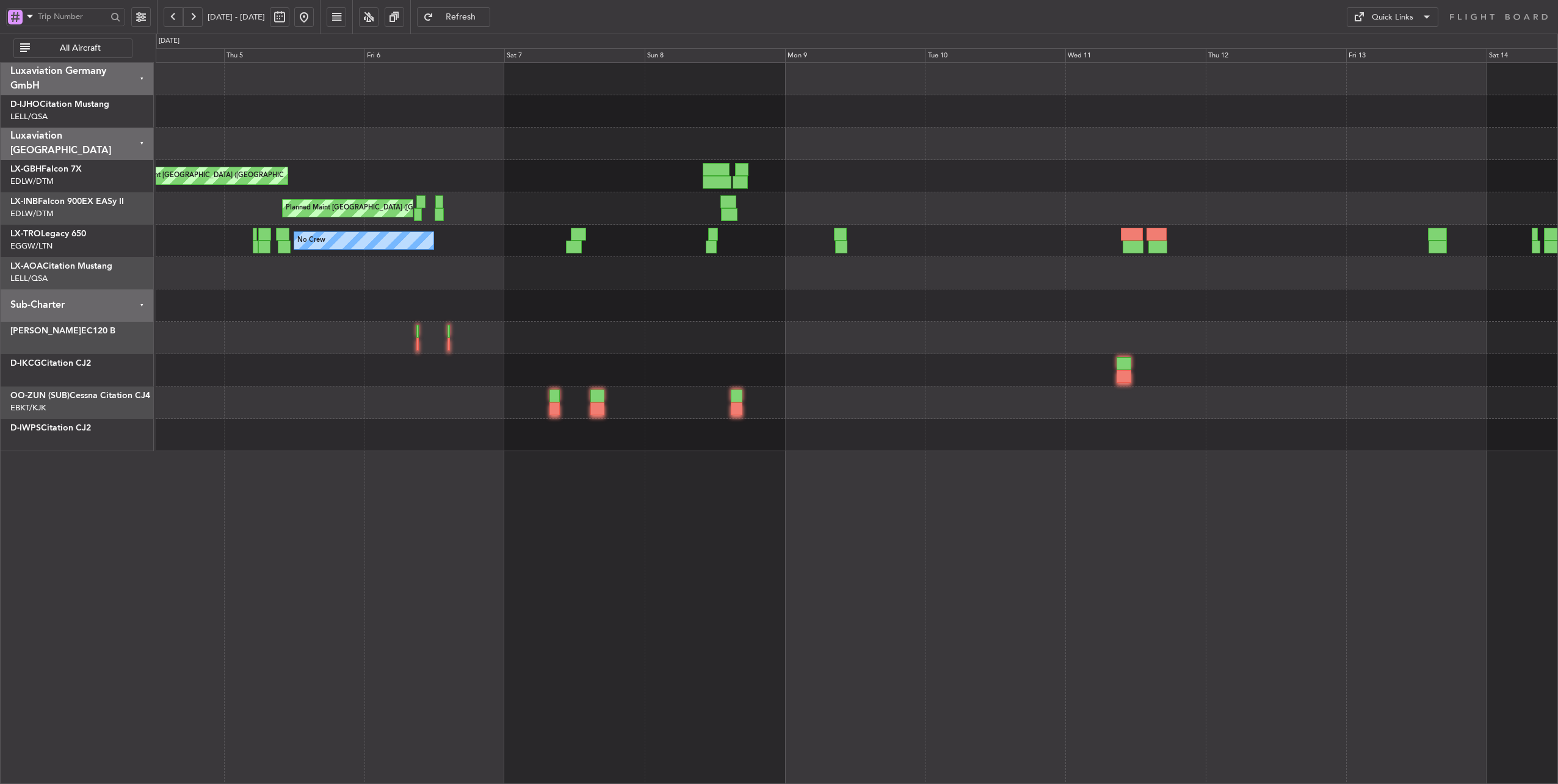
click at [491, 201] on div "Planned Maint [GEOGRAPHIC_DATA] ([GEOGRAPHIC_DATA])" at bounding box center [857, 208] width 1402 height 32
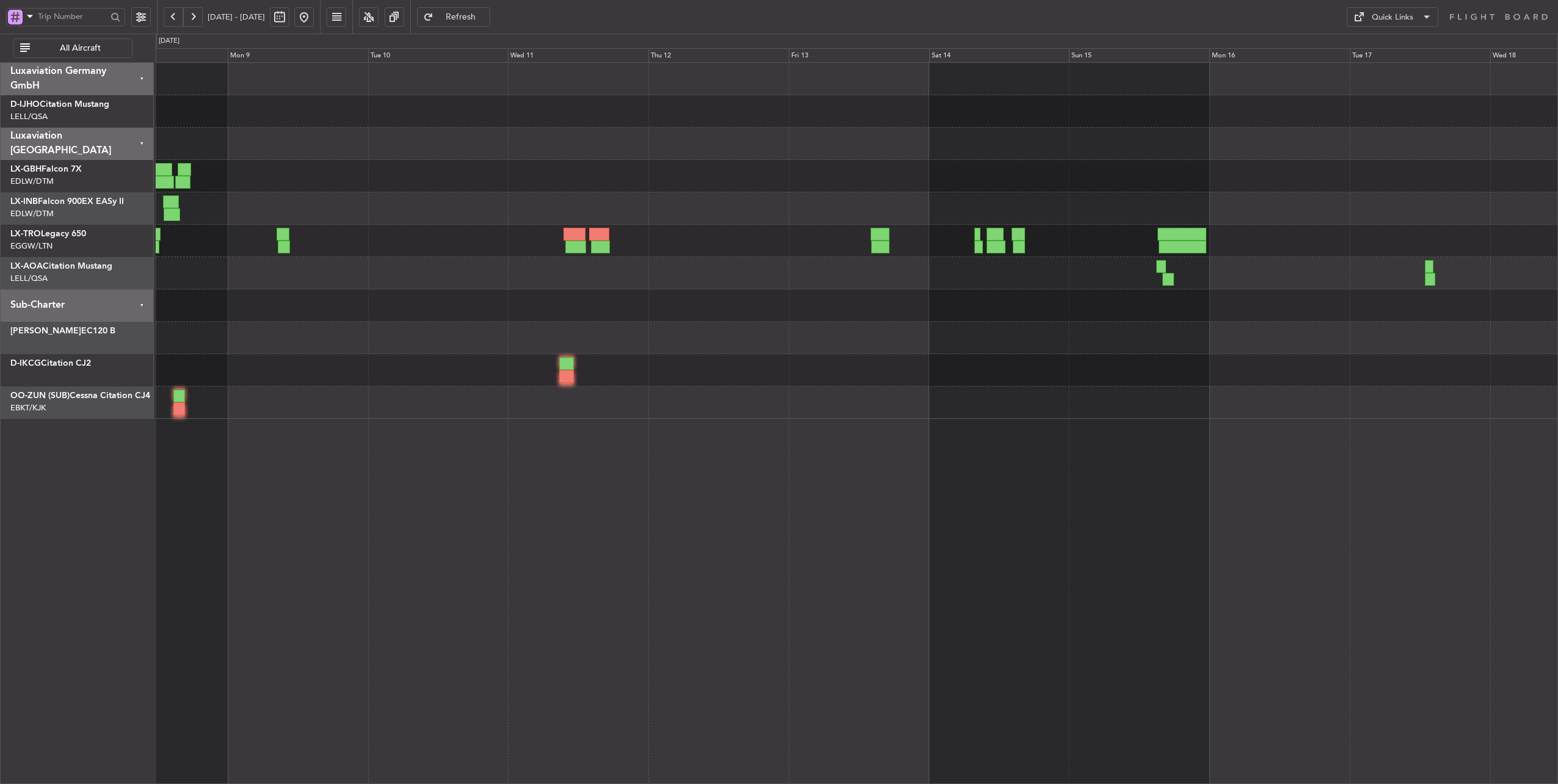
click at [155, 231] on div "Planned Maint [GEOGRAPHIC_DATA] ([GEOGRAPHIC_DATA]) No Crew [GEOGRAPHIC_DATA] (…" at bounding box center [779, 408] width 1558 height 751
